Goal: Task Accomplishment & Management: Complete application form

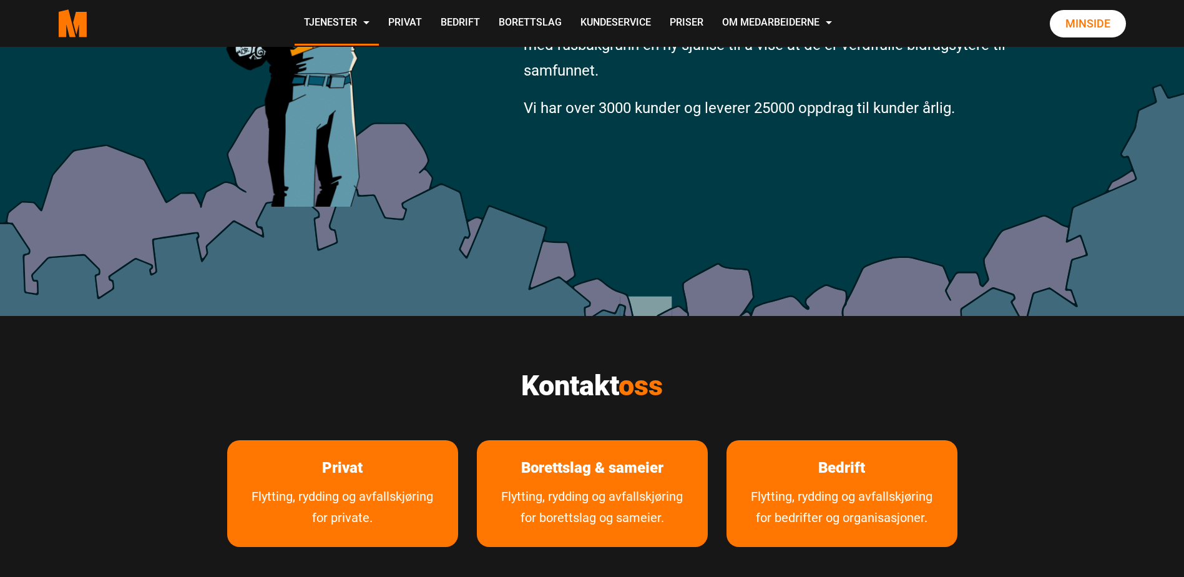
scroll to position [375, 0]
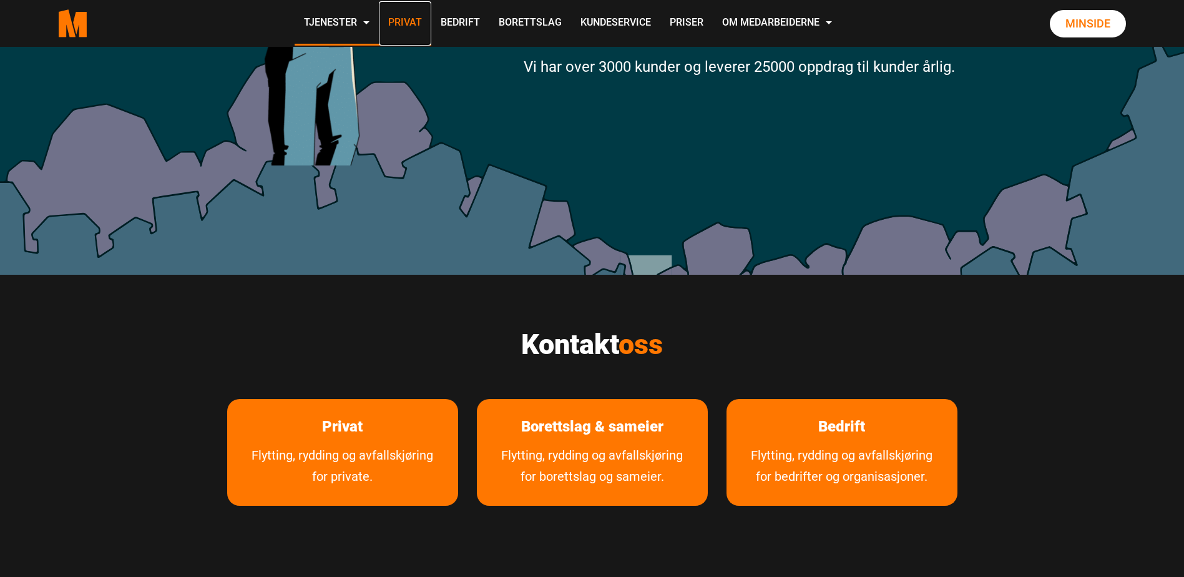
click at [411, 22] on link "Privat" at bounding box center [405, 23] width 52 height 44
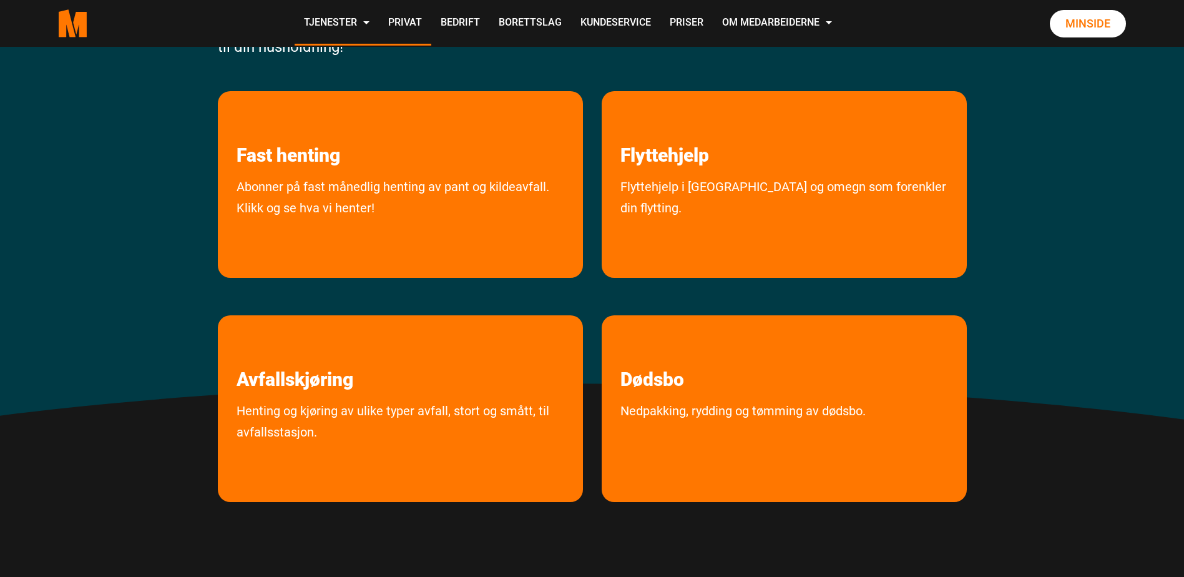
scroll to position [250, 0]
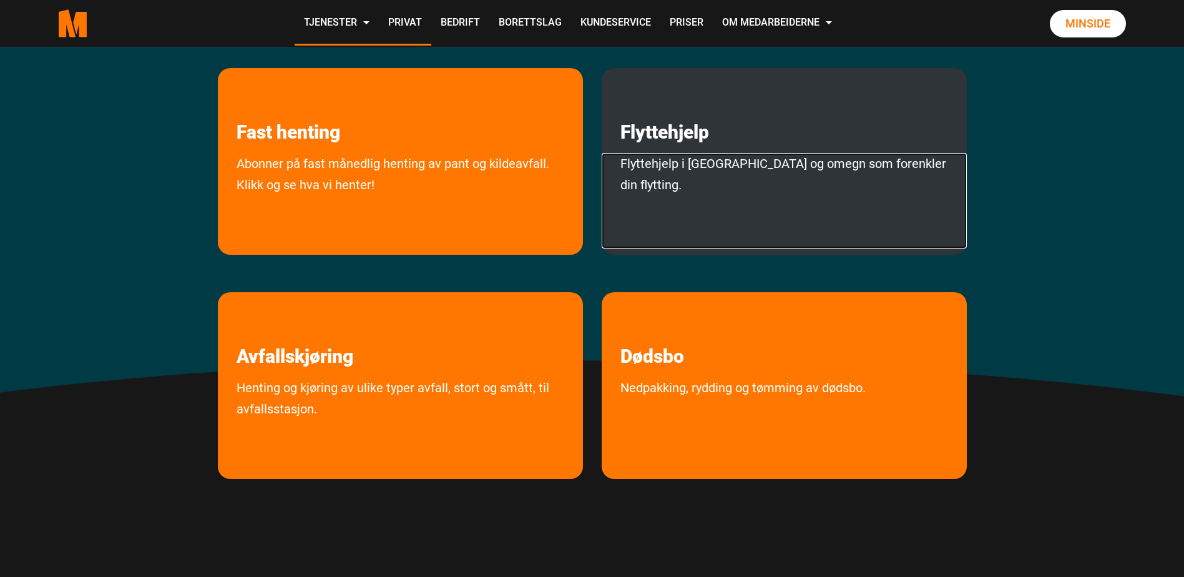
click at [749, 171] on link "Flyttehjelp i [GEOGRAPHIC_DATA] og omegn som forenkler din flytting." at bounding box center [784, 201] width 365 height 96
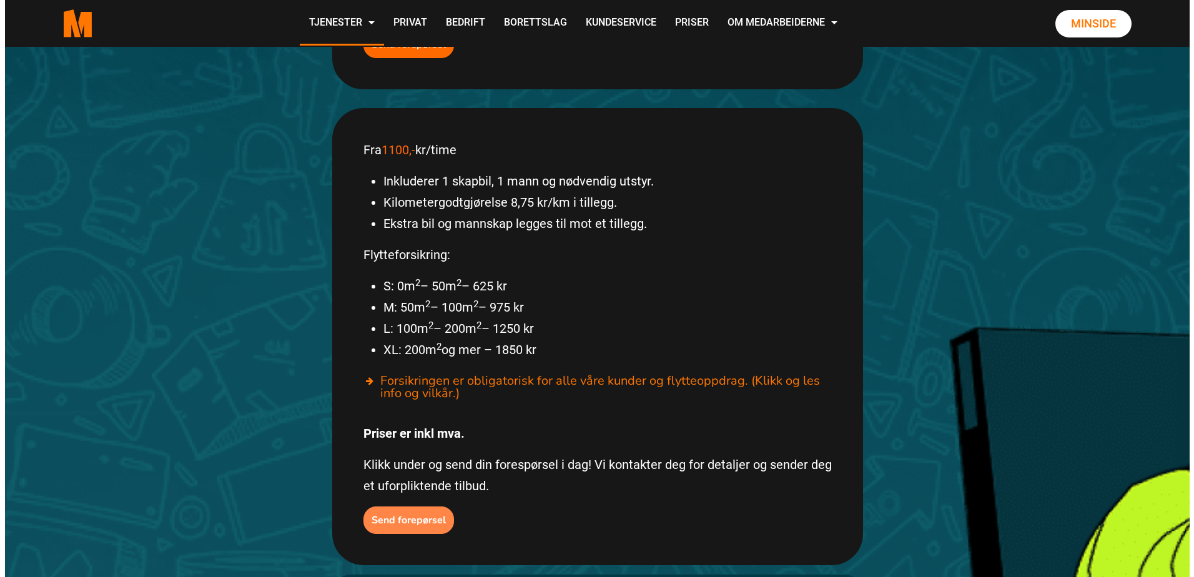
scroll to position [562, 0]
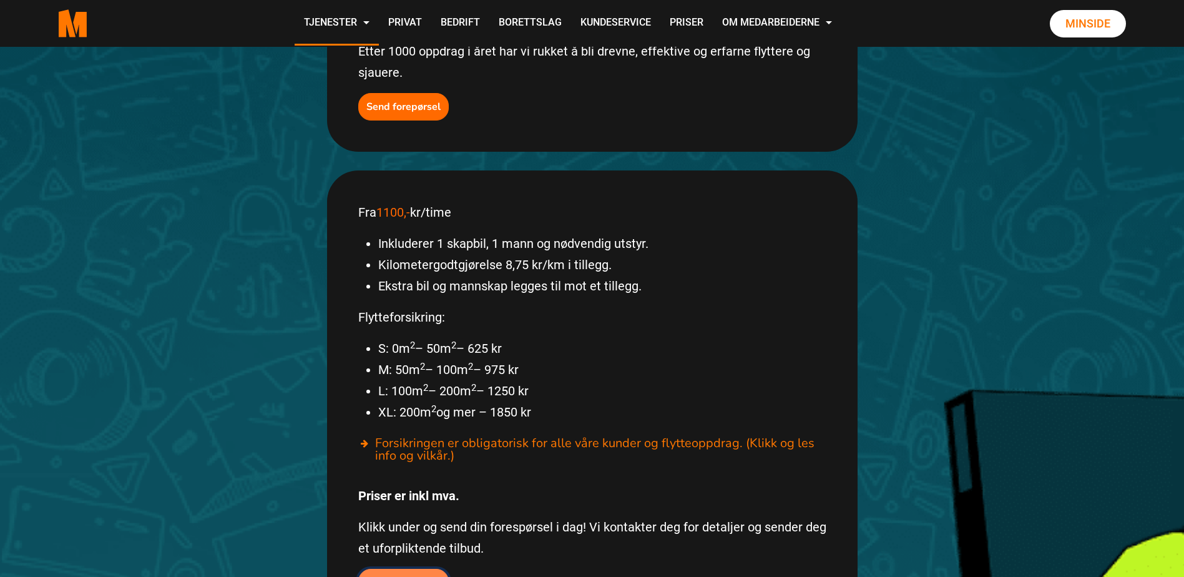
click at [390, 576] on b "Send forepørsel" at bounding box center [403, 583] width 74 height 14
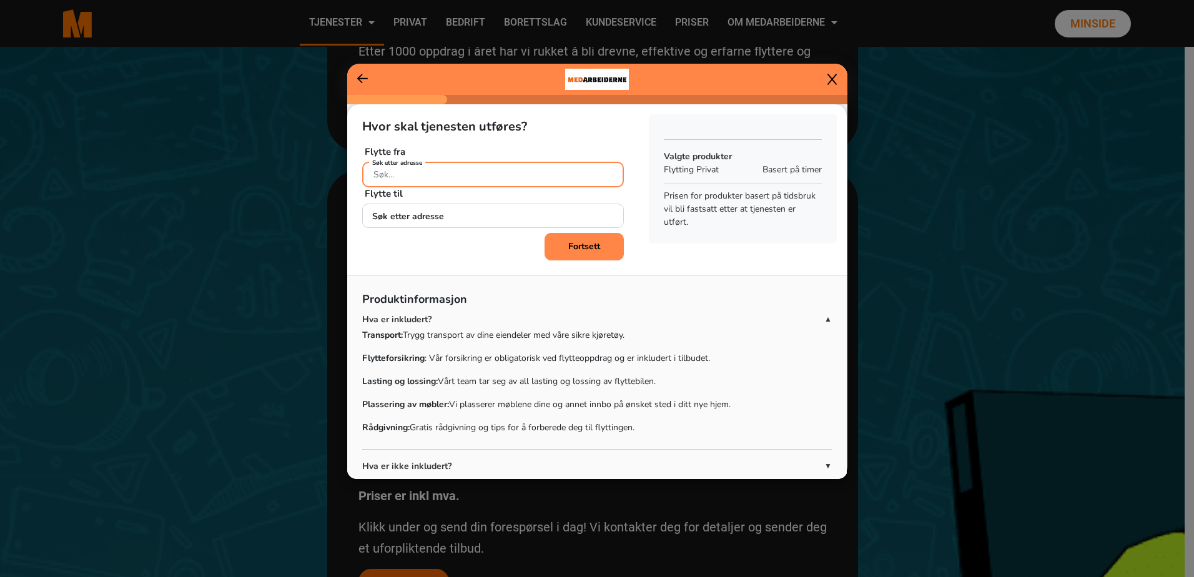
click at [455, 175] on input "Søk etter adresse" at bounding box center [493, 175] width 262 height 26
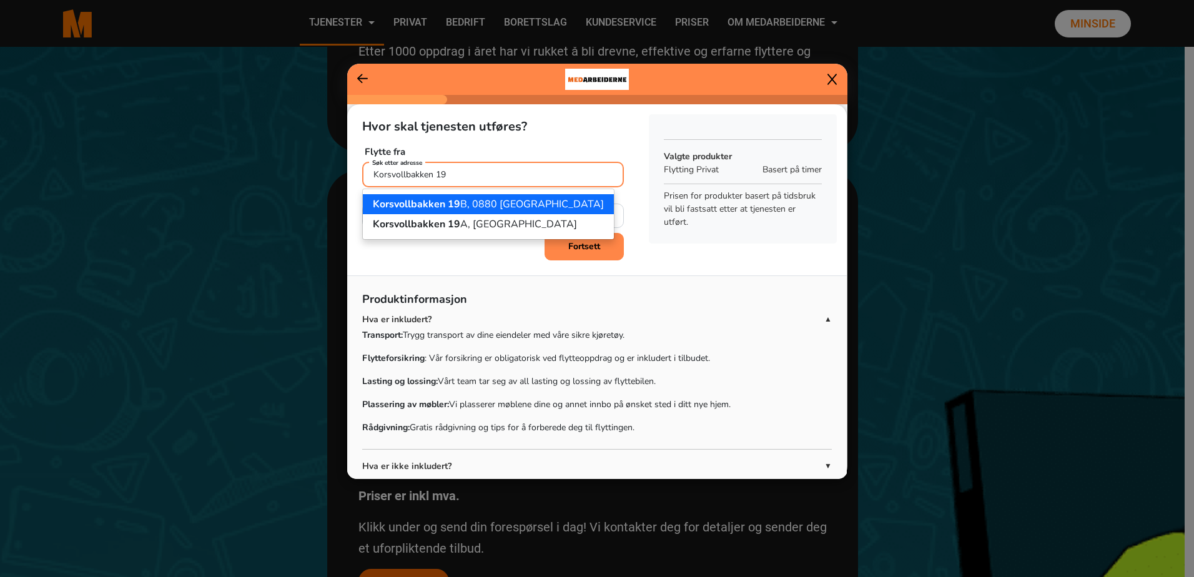
click at [453, 205] on span "Korsvollbakken 19" at bounding box center [416, 204] width 87 height 14
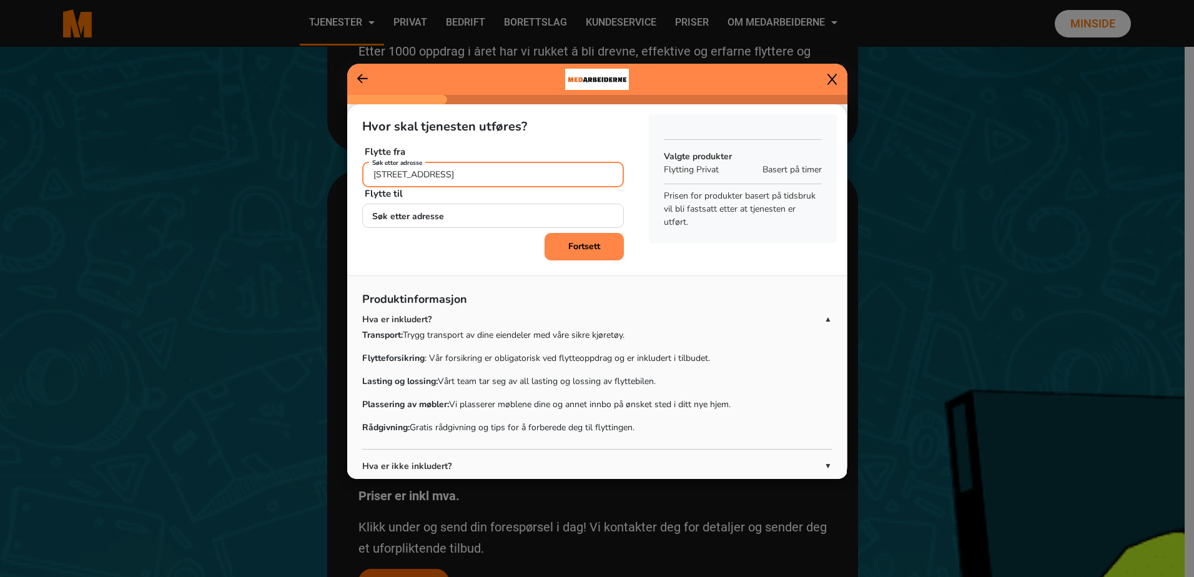
type input "Korsvollbakken 19B, 0880 Oslo"
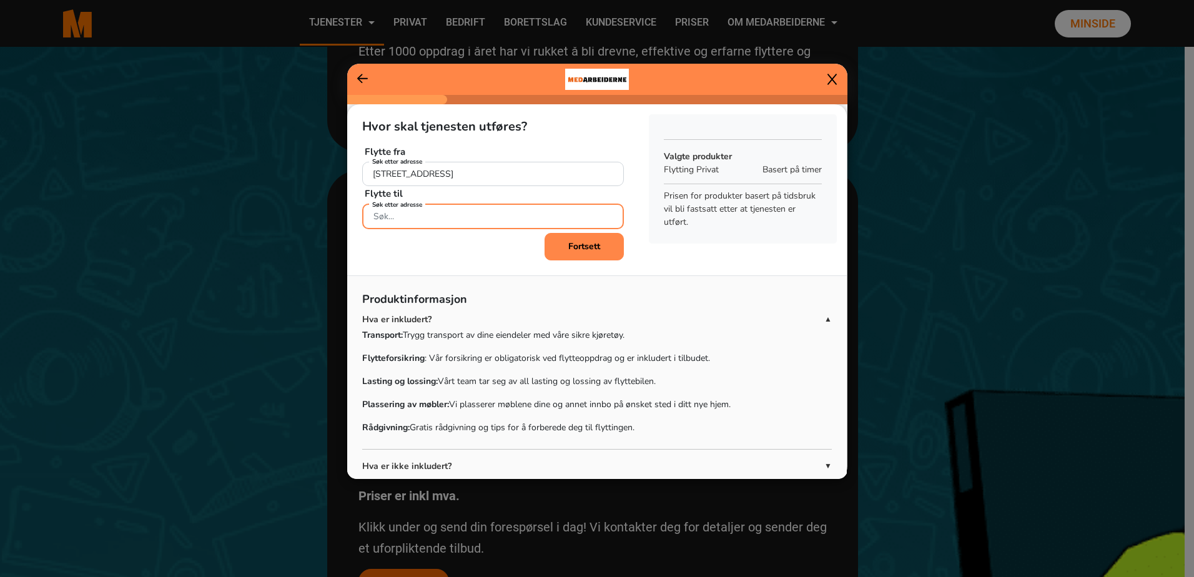
click at [421, 219] on div "Søk etter adresse" at bounding box center [493, 215] width 262 height 22
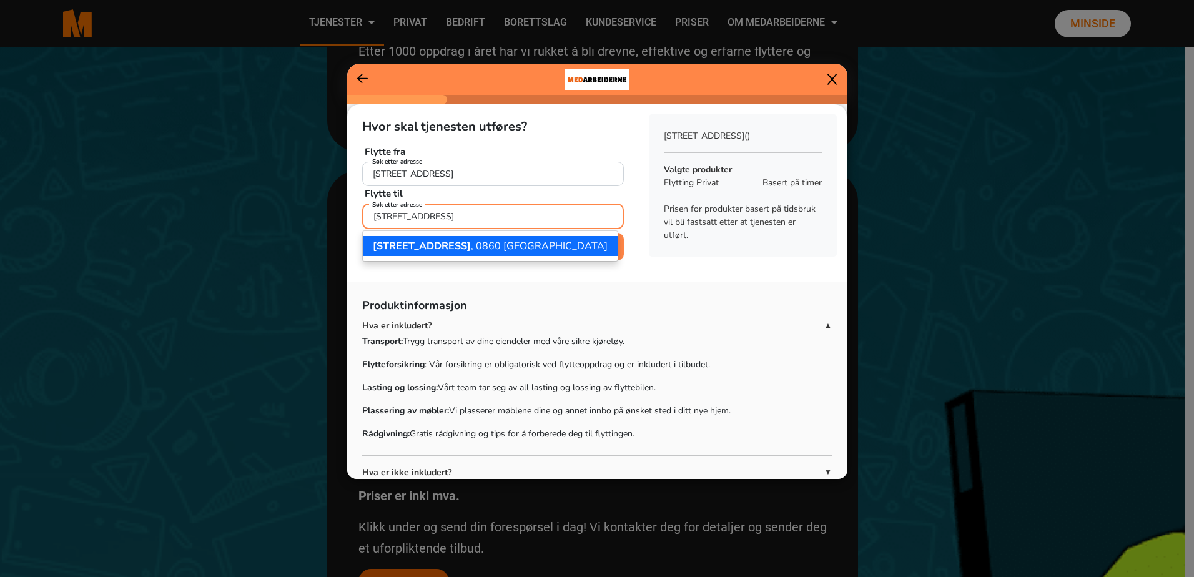
click at [445, 245] on span "Hamborgveien 15A" at bounding box center [422, 246] width 98 height 14
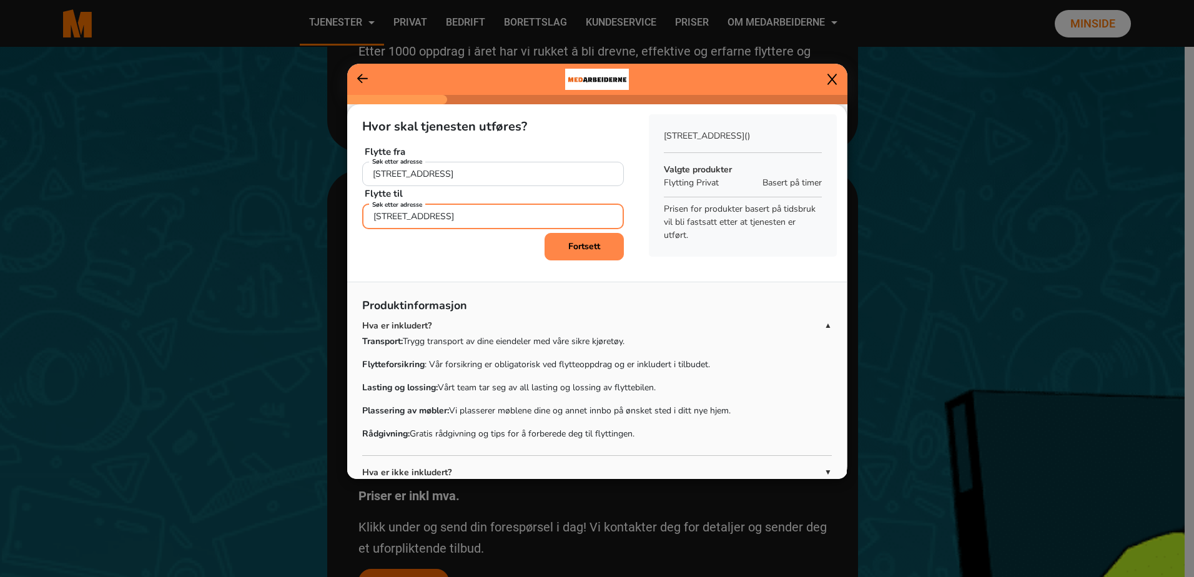
type input "Hamborgveien 15A, 0860 Oslo"
click at [591, 245] on b "Fortsett" at bounding box center [584, 246] width 32 height 12
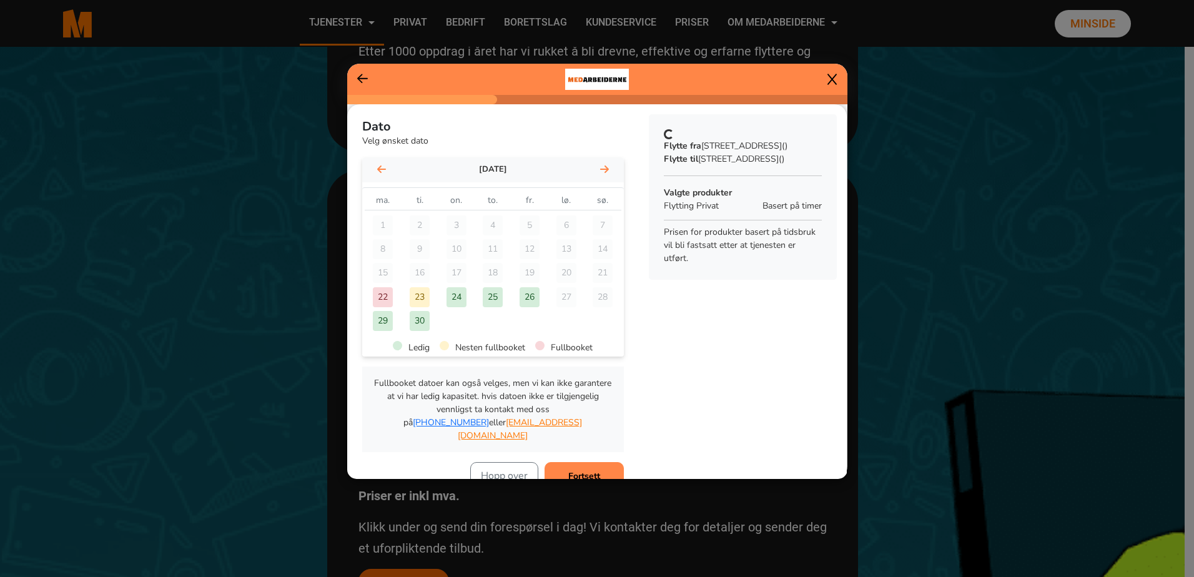
click at [592, 169] on div "september 2025" at bounding box center [493, 169] width 262 height 25
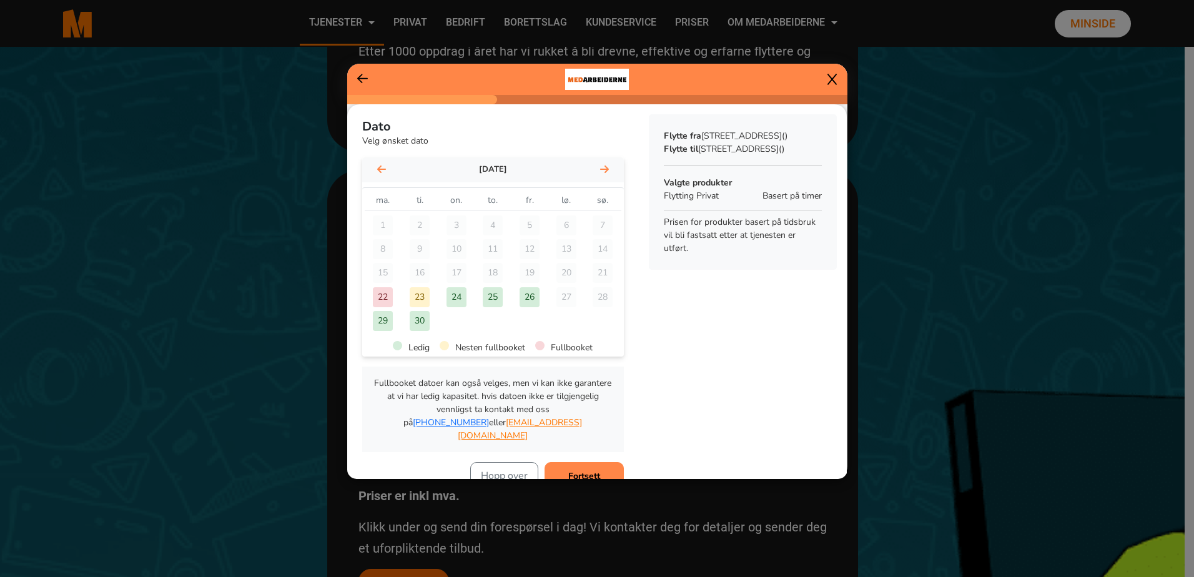
click at [600, 170] on icon at bounding box center [604, 169] width 9 height 10
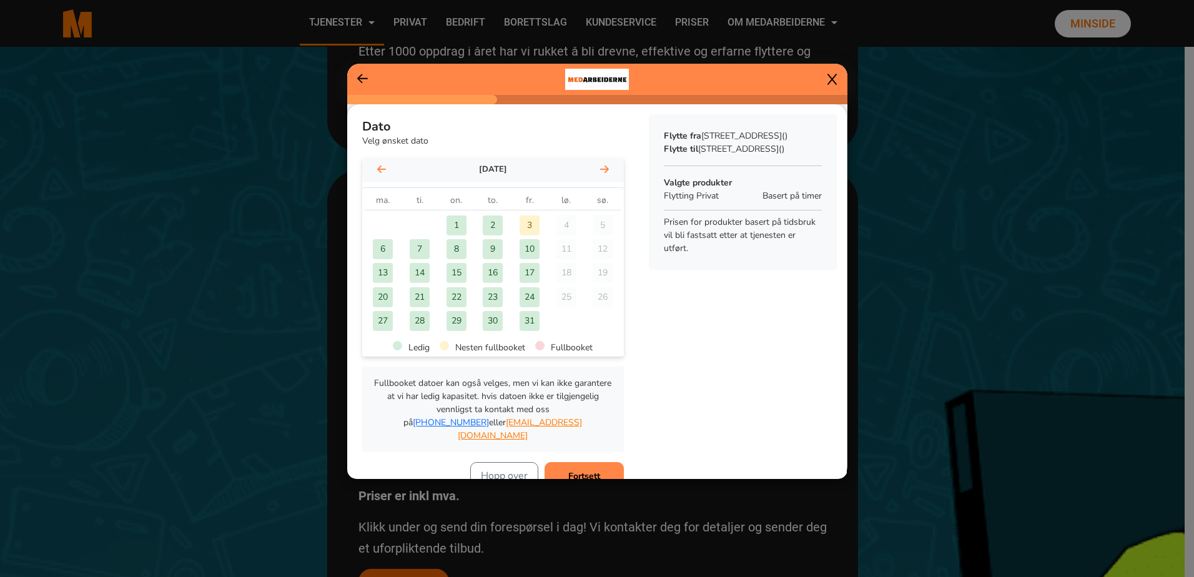
click at [385, 245] on div "6" at bounding box center [383, 249] width 20 height 20
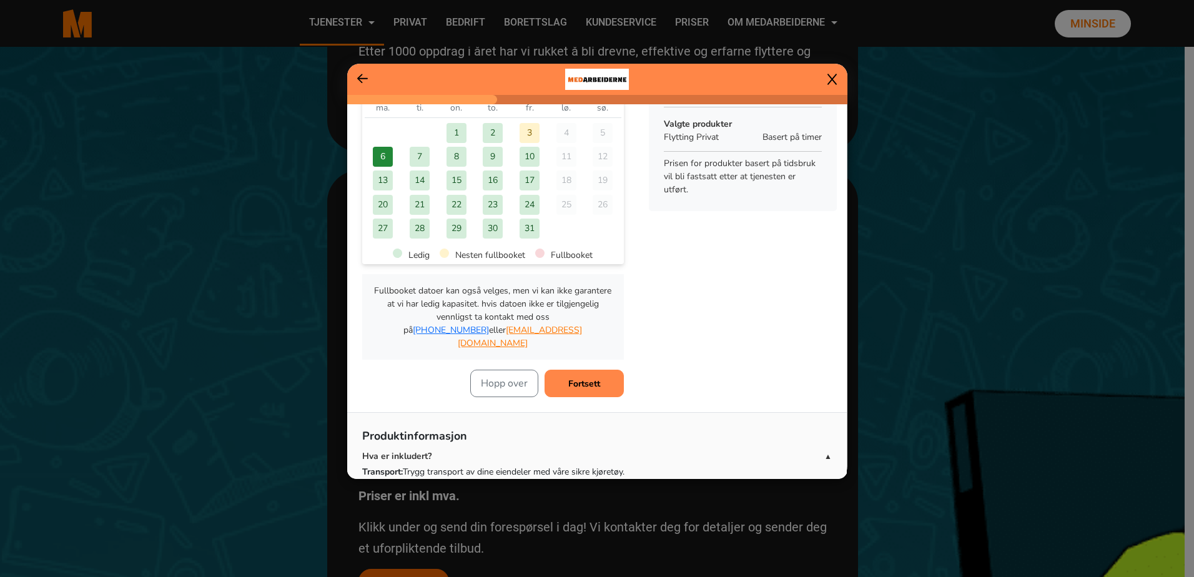
scroll to position [125, 0]
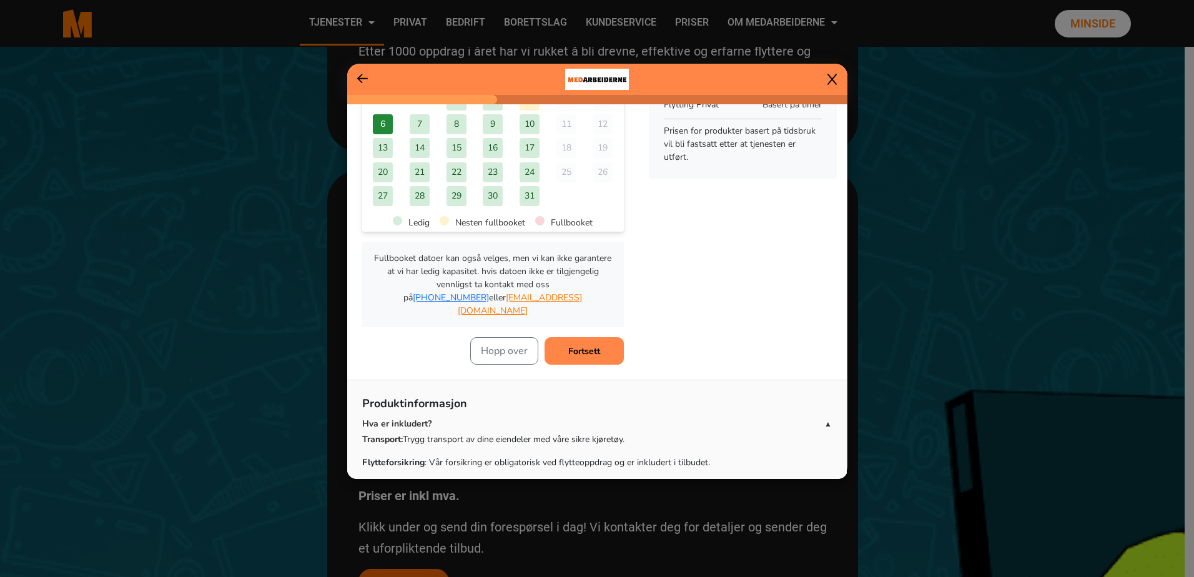
click at [593, 345] on b "Fortsett" at bounding box center [584, 351] width 32 height 12
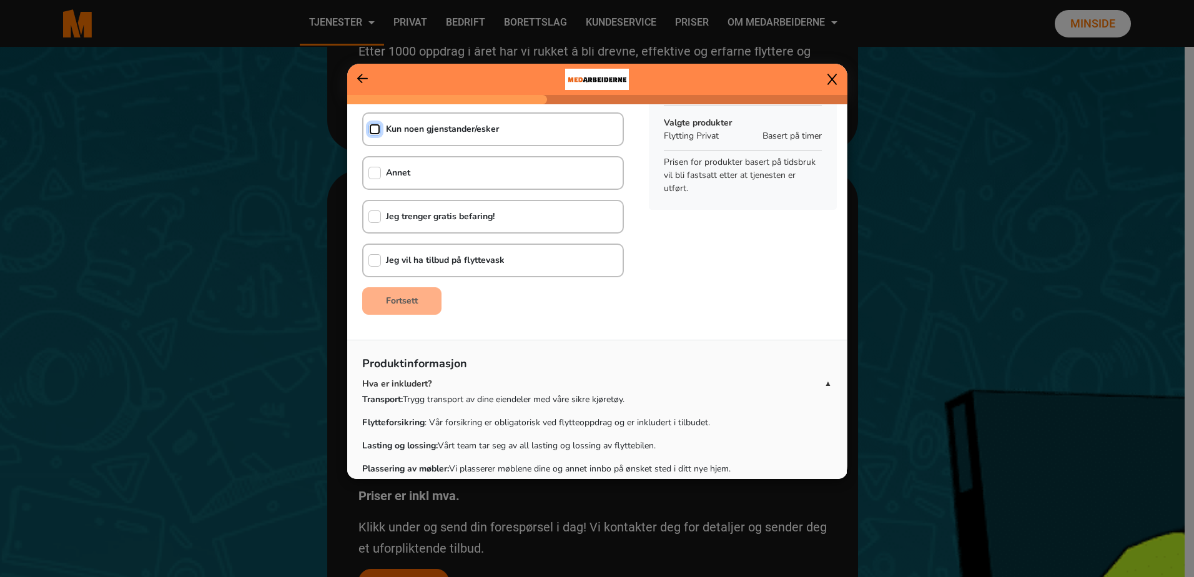
click at [372, 129] on input "checkbox" at bounding box center [374, 129] width 12 height 12
checkbox input "true"
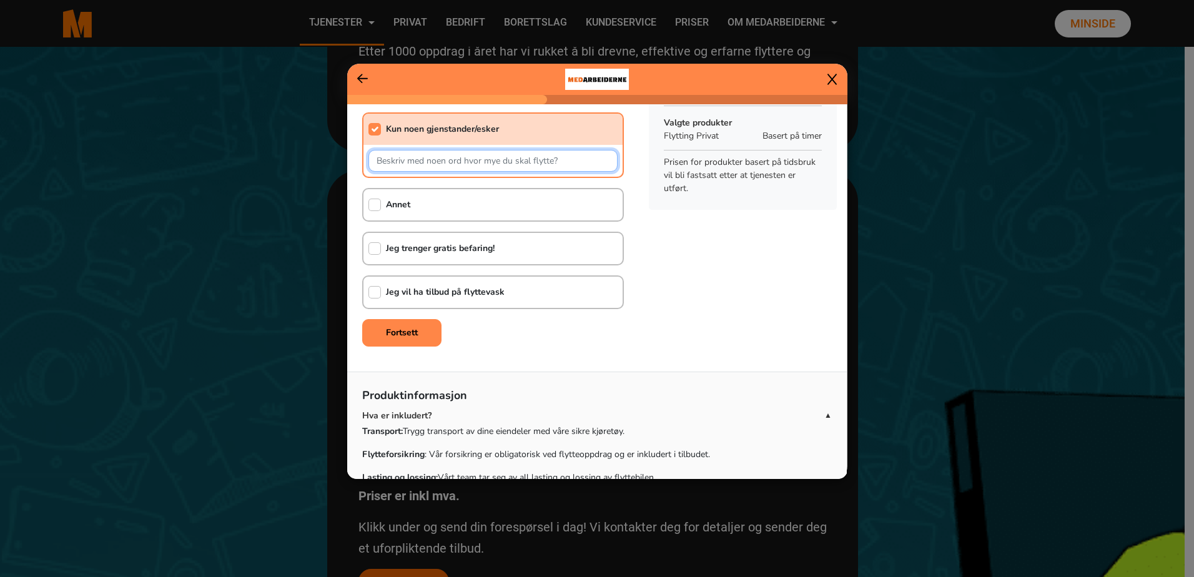
click at [438, 163] on input "text" at bounding box center [492, 161] width 249 height 22
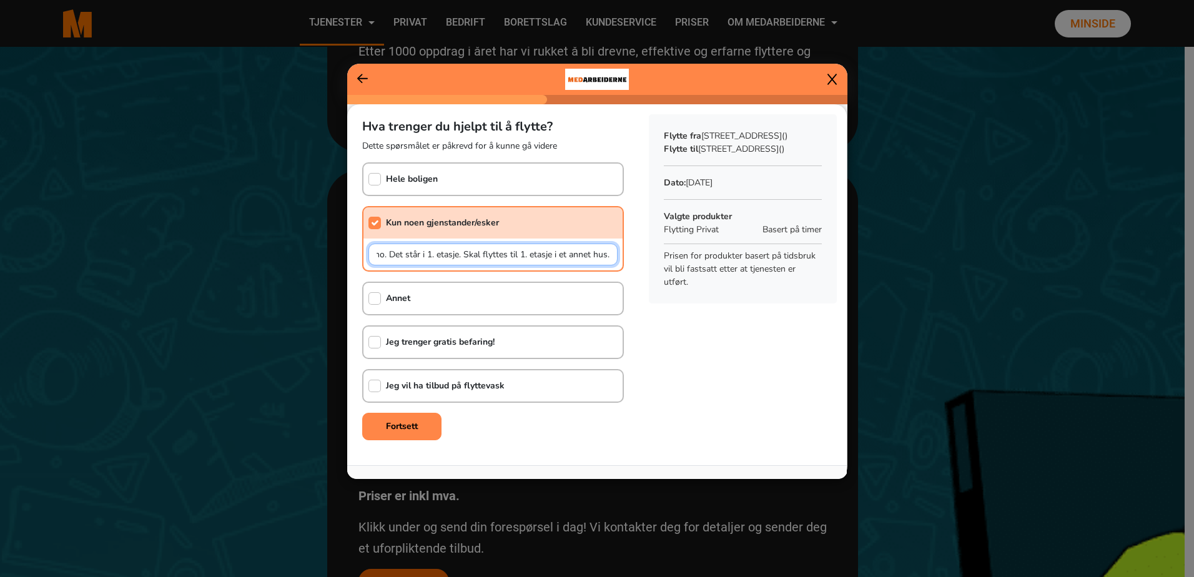
scroll to position [62, 0]
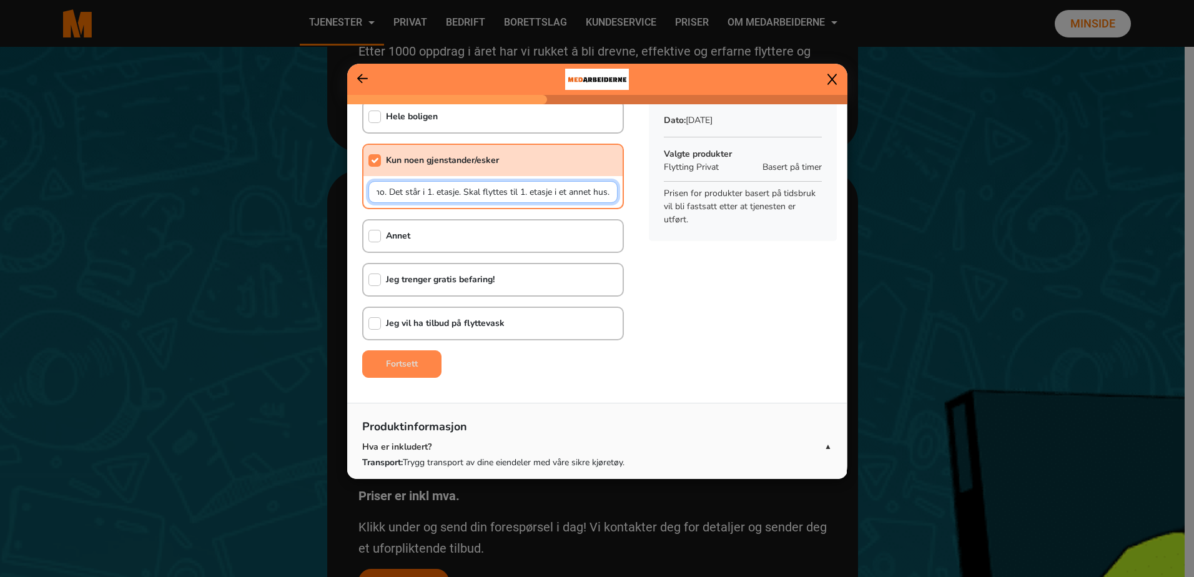
type input "Gjelder kun flytting av et piano. Det står i 1. etasje. Skal flyttes til 1. eta…"
click at [439, 360] on button "Fortsett" at bounding box center [401, 363] width 79 height 27
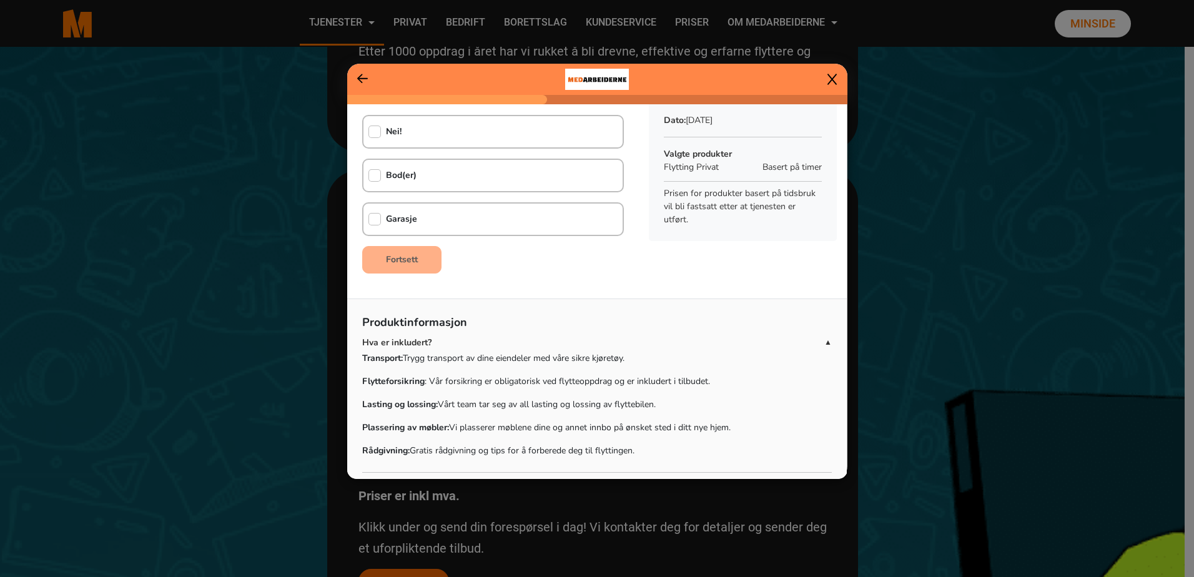
scroll to position [0, 0]
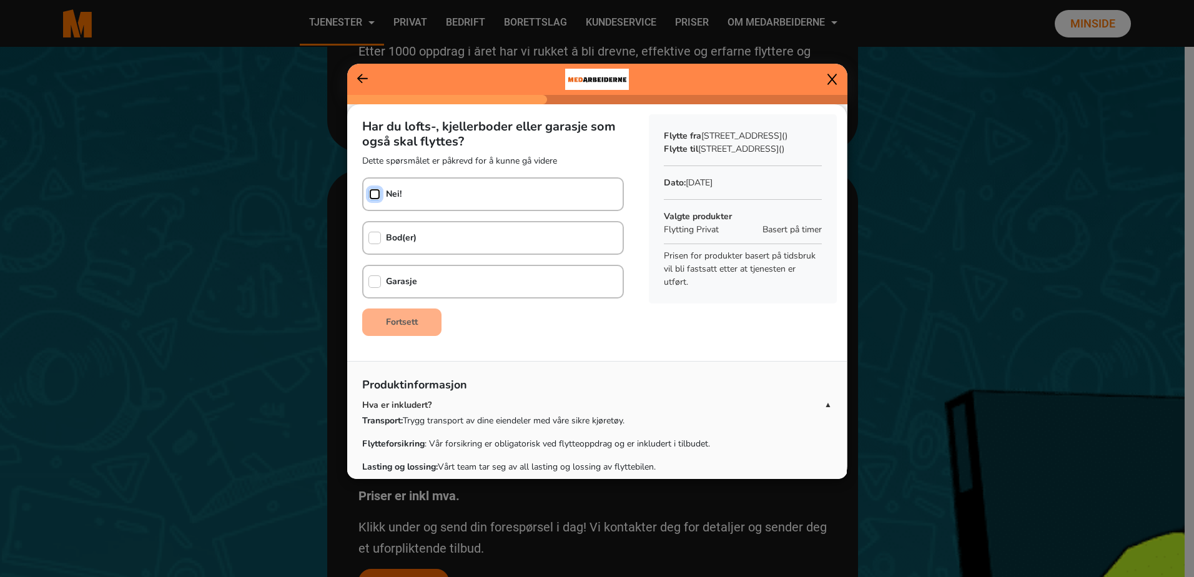
click at [379, 194] on input "checkbox" at bounding box center [374, 194] width 12 height 12
checkbox input "true"
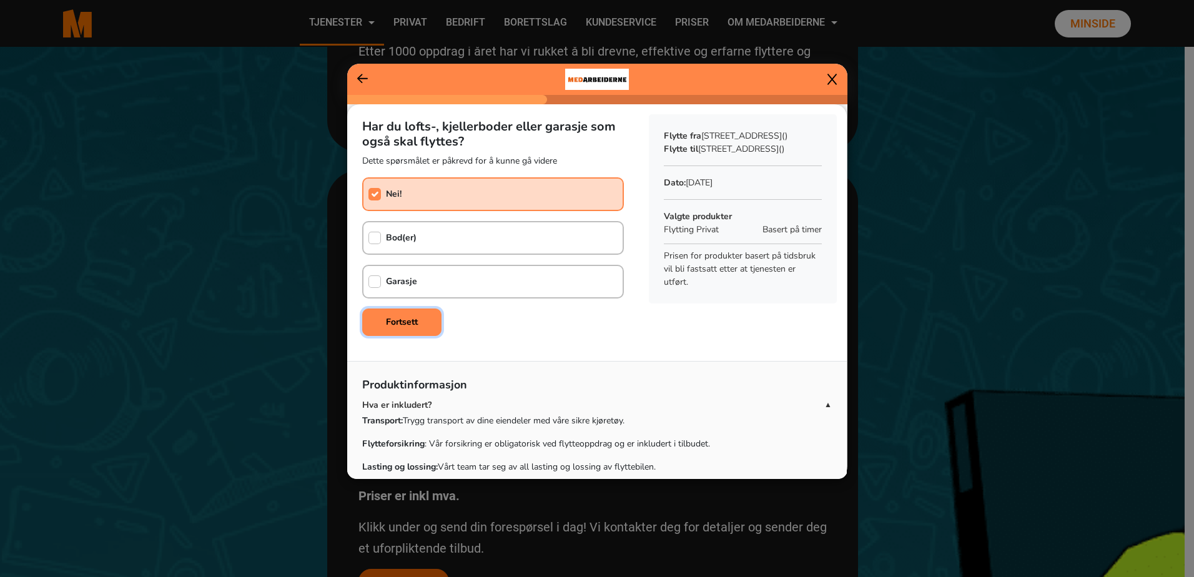
click at [408, 321] on b "Fortsett" at bounding box center [402, 322] width 32 height 12
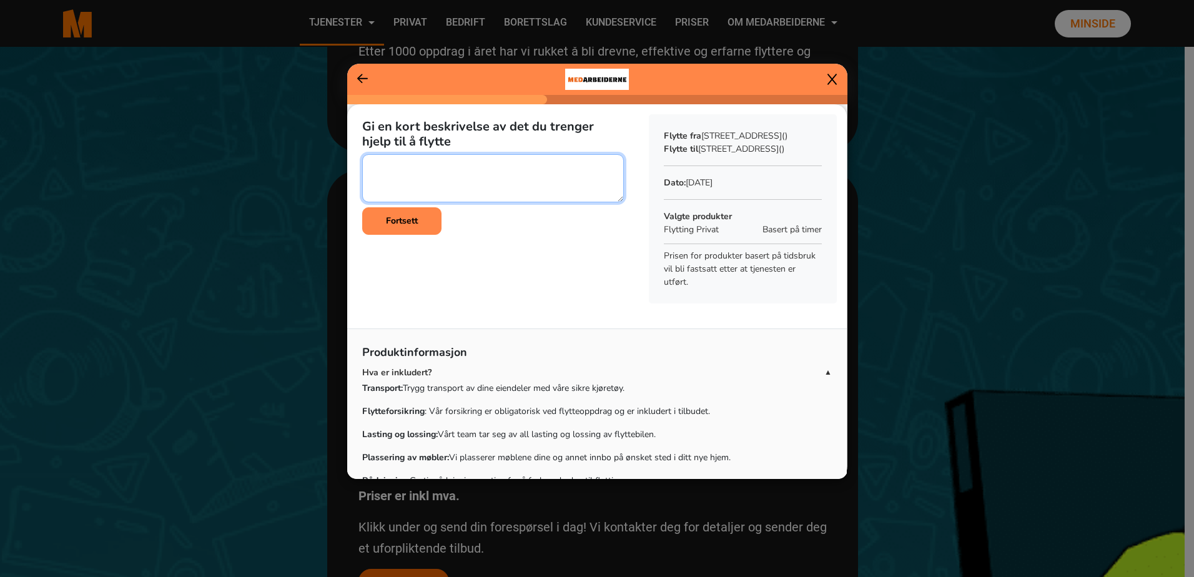
click at [422, 175] on textarea at bounding box center [493, 178] width 262 height 48
paste textarea "https://www.finn.no/recommerce/forsale/item/424110273"
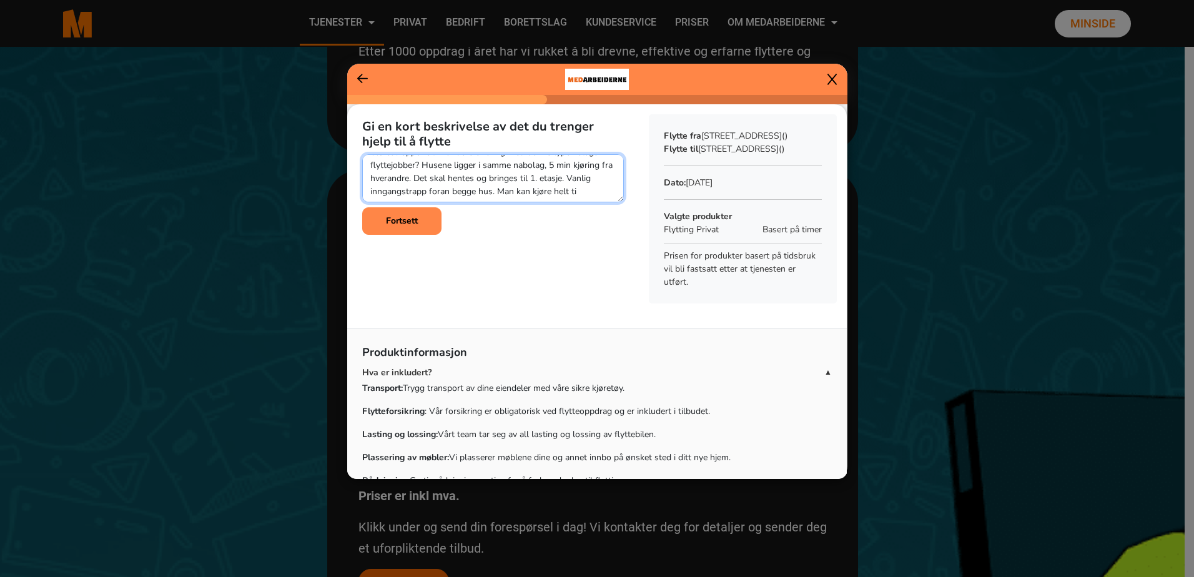
scroll to position [36, 0]
click at [519, 182] on textarea at bounding box center [493, 178] width 262 height 48
click at [479, 196] on textarea at bounding box center [493, 178] width 262 height 48
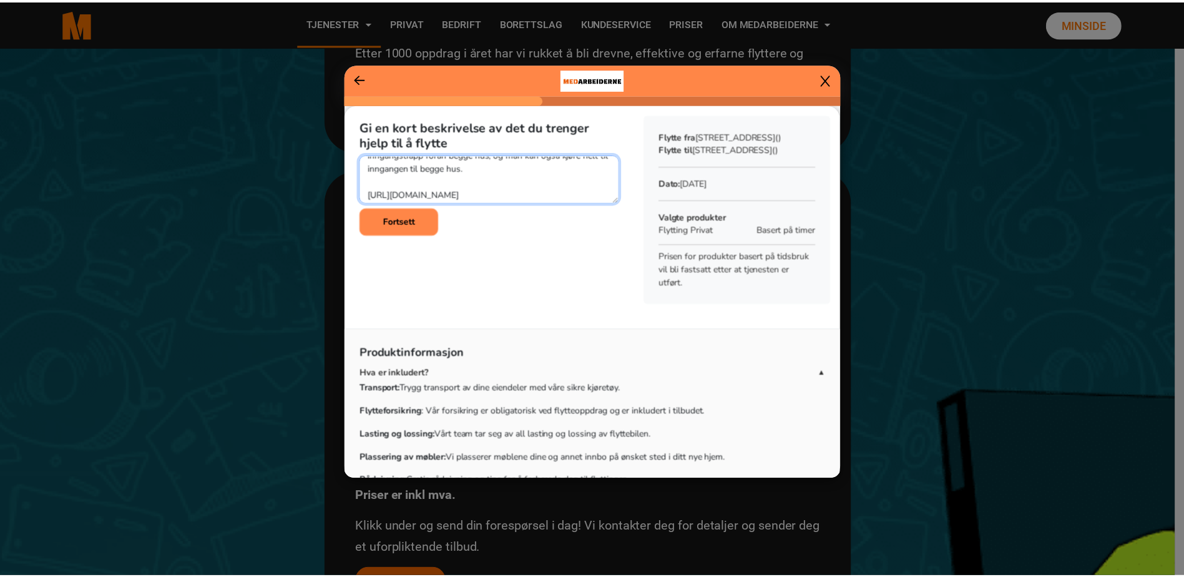
scroll to position [66, 0]
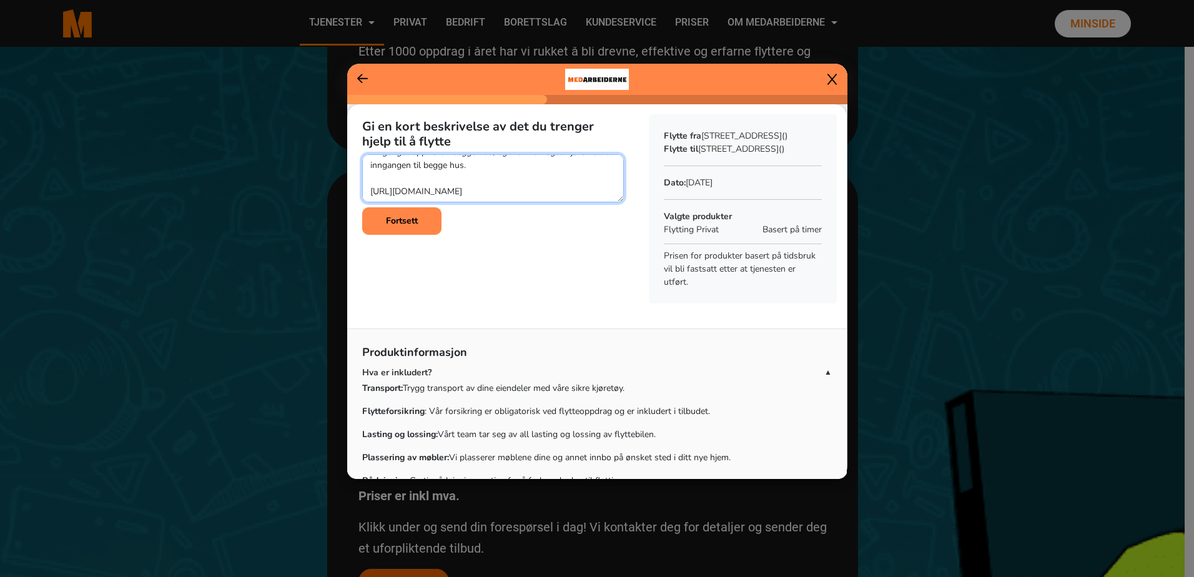
click at [430, 182] on textarea at bounding box center [493, 178] width 262 height 48
type textarea "Gjelder kun flytting av piano. Må være to personer med bærestropper e.l. Har de…"
click at [421, 221] on button "Fortsett" at bounding box center [401, 220] width 79 height 27
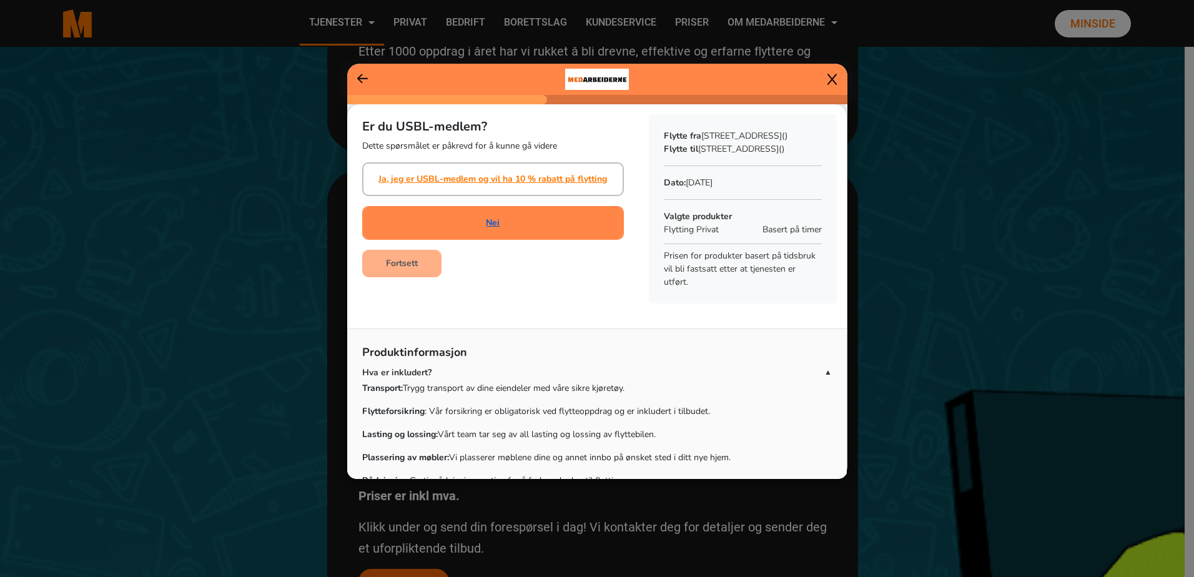
click at [486, 220] on link "Nei" at bounding box center [493, 222] width 14 height 13
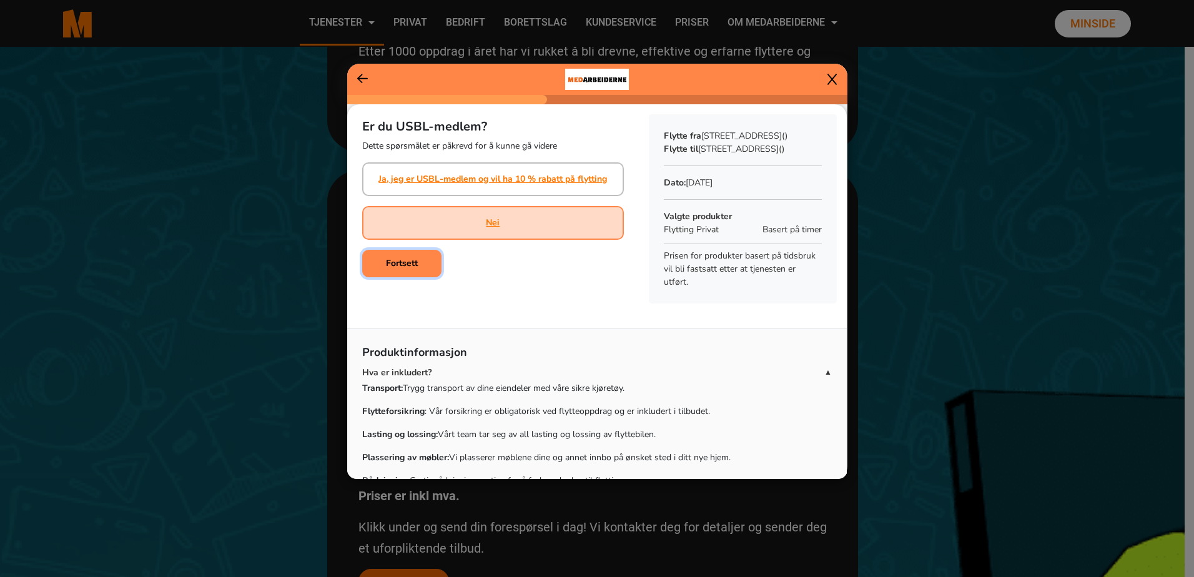
click at [411, 260] on b "Fortsett" at bounding box center [402, 263] width 32 height 12
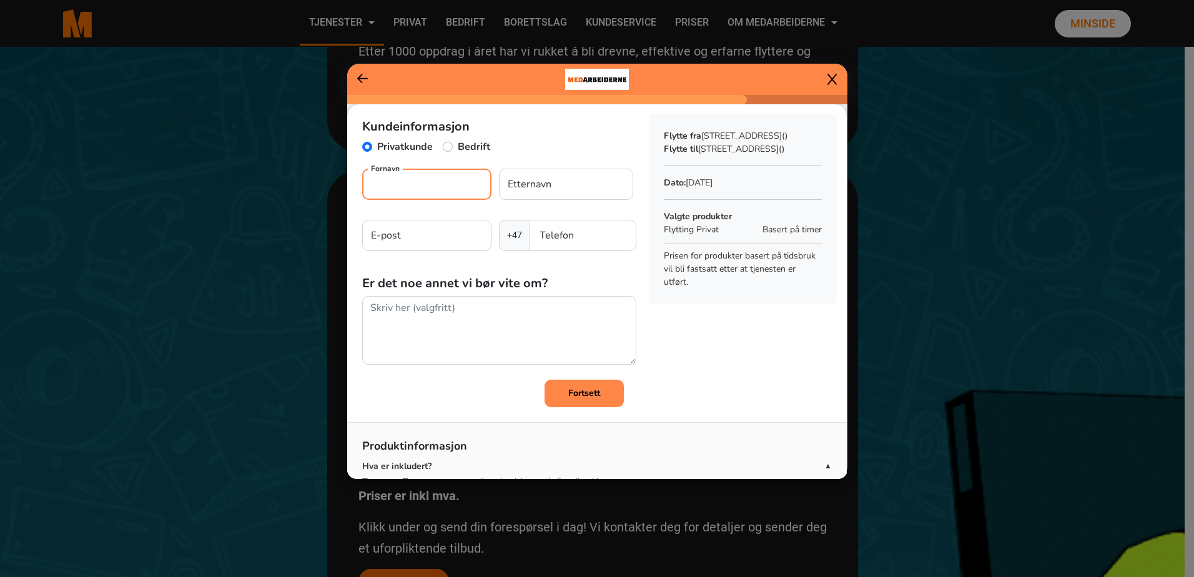
click at [427, 189] on input "Fornavn" at bounding box center [426, 184] width 129 height 31
type input "Hanne"
type input "Haugen-Jordheim"
type input "hanne.haugen.jordheim@gmail.com"
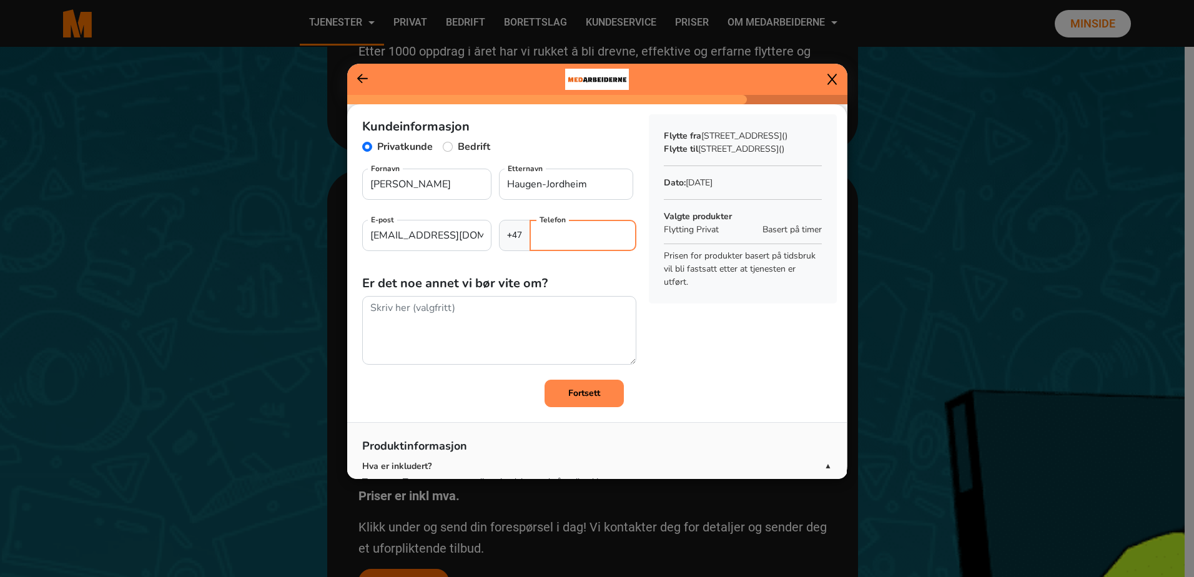
type input "41163272"
click at [575, 393] on b "Fortsett" at bounding box center [584, 393] width 32 height 12
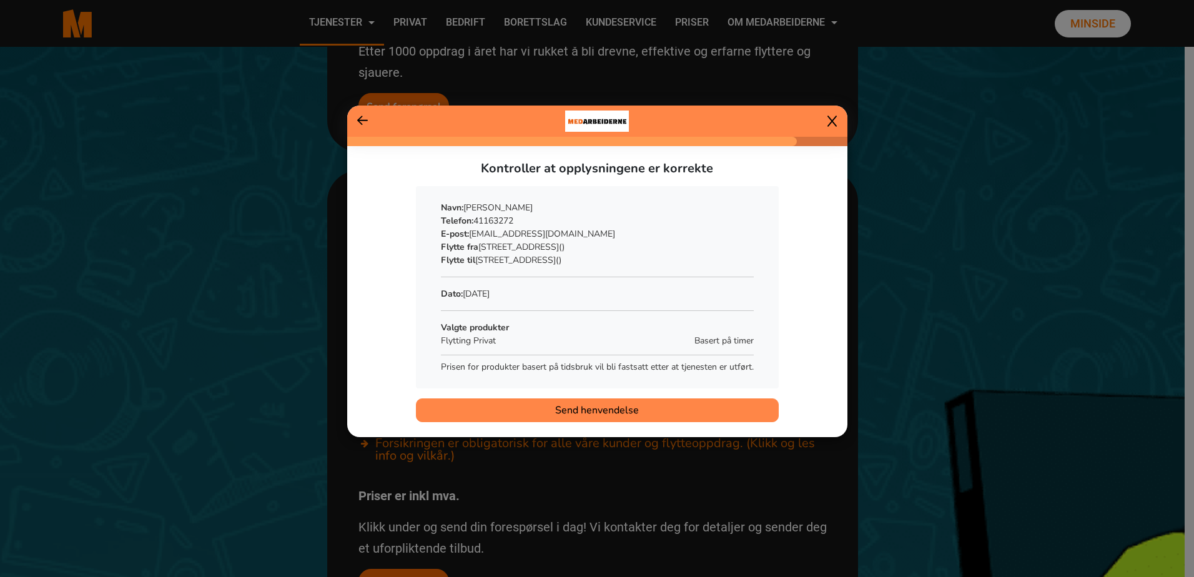
click at [572, 410] on span "Send henvendelse" at bounding box center [597, 410] width 84 height 15
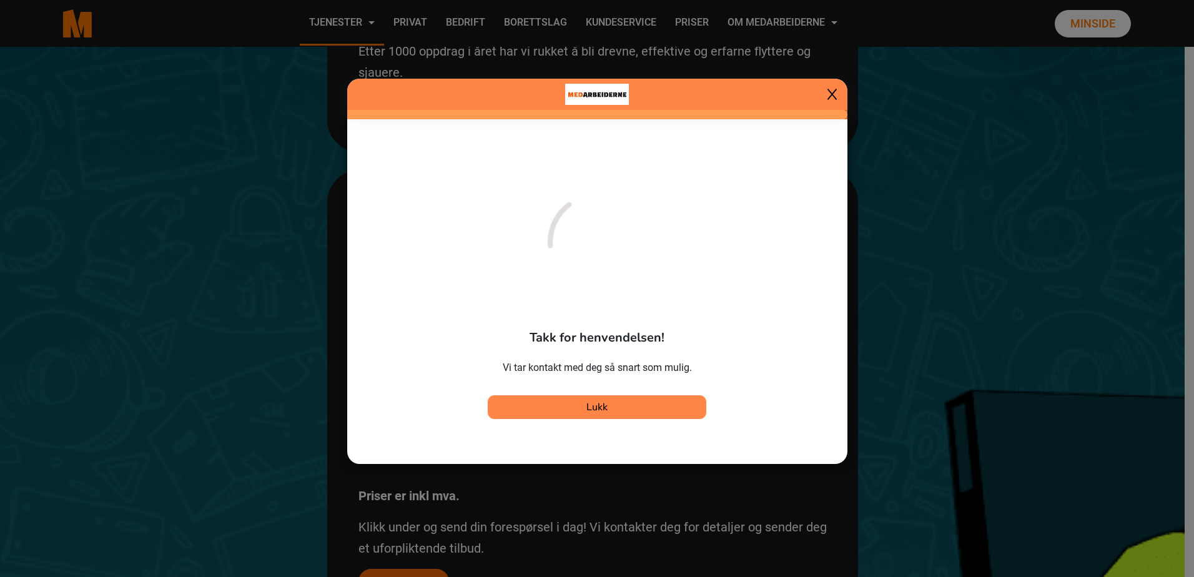
click at [590, 406] on span "Lukk" at bounding box center [596, 407] width 21 height 14
